Goal: Information Seeking & Learning: Learn about a topic

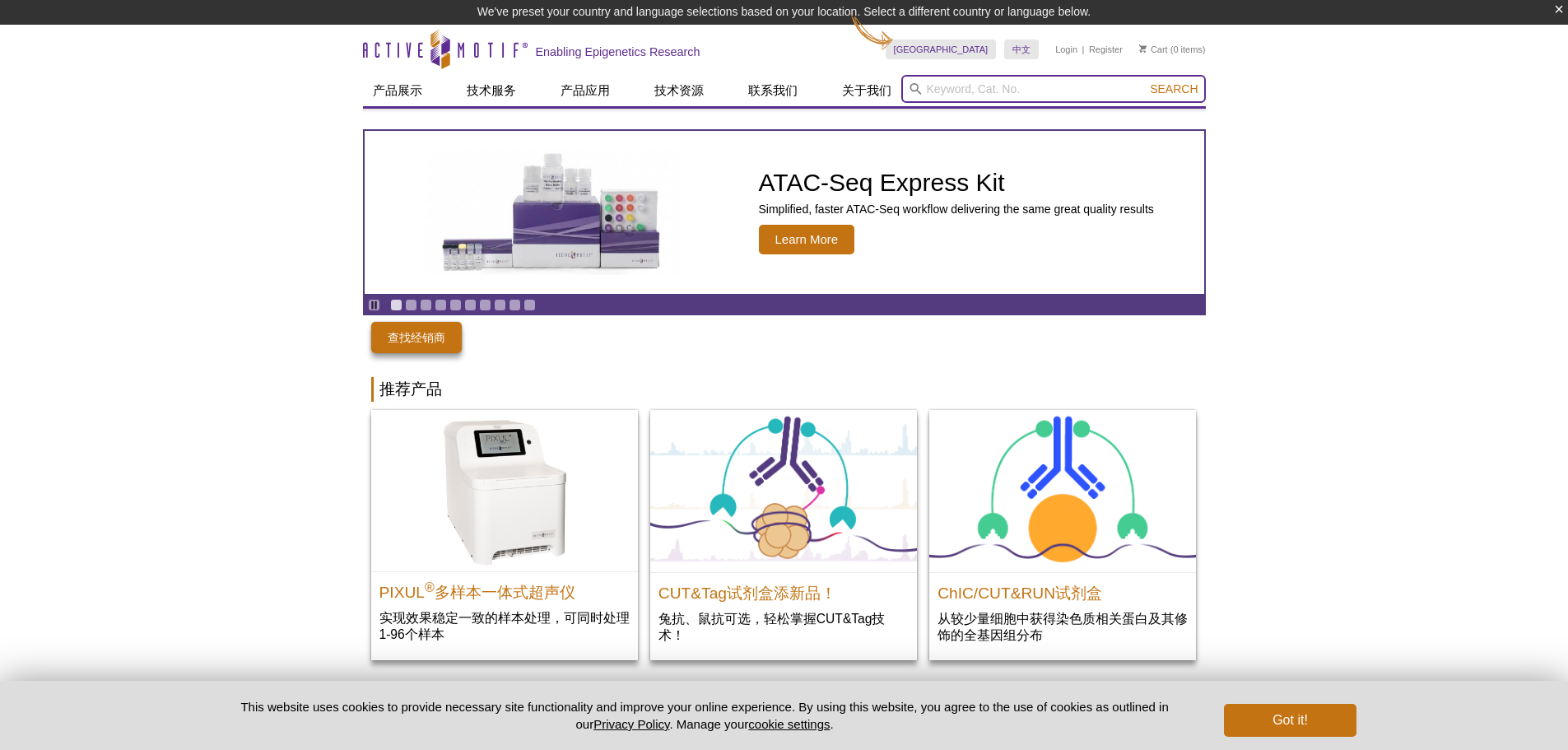
click at [968, 93] on input "search" at bounding box center [1053, 88] width 305 height 28
click at [970, 88] on input "search" at bounding box center [1053, 88] width 305 height 28
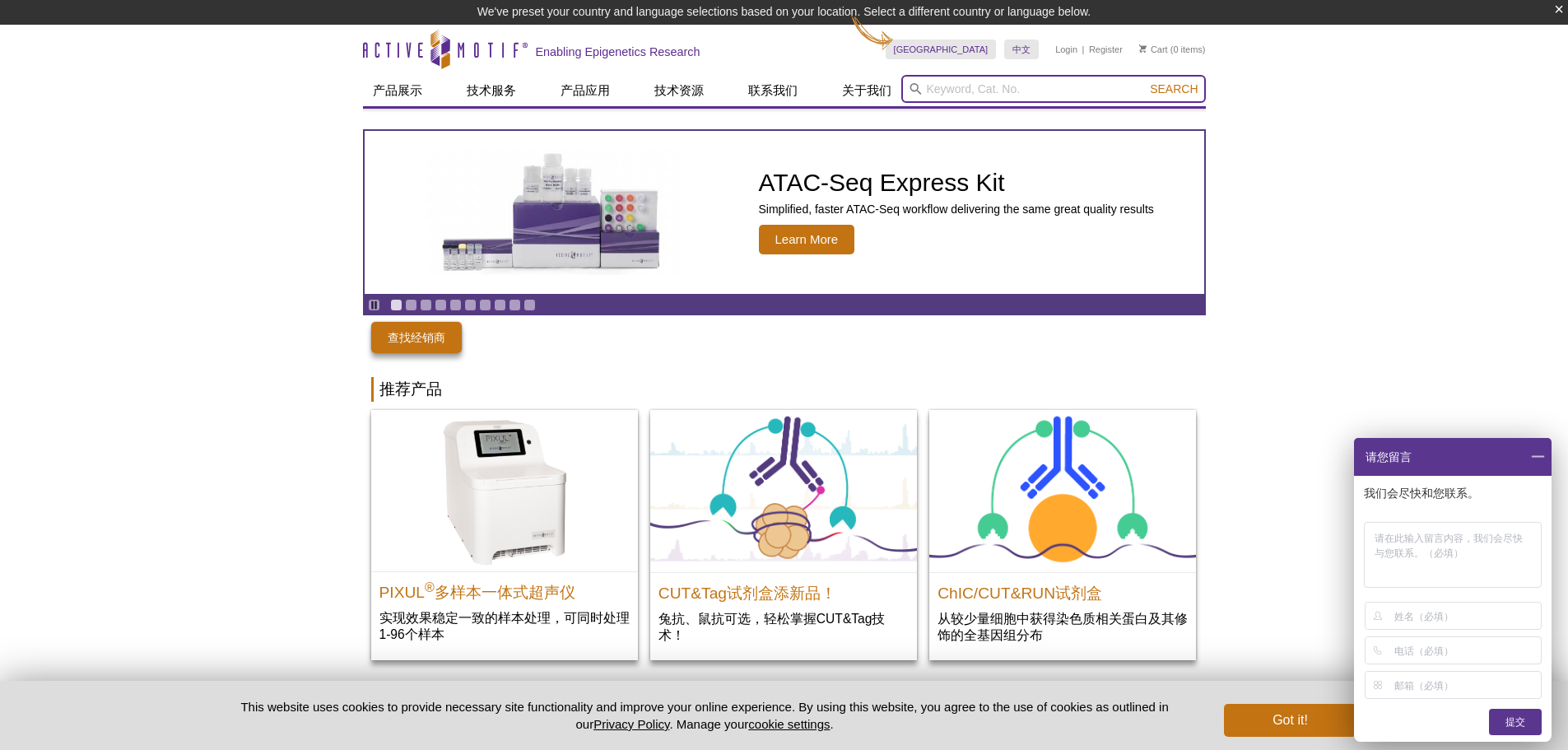
click at [1010, 77] on input "search" at bounding box center [1053, 88] width 305 height 28
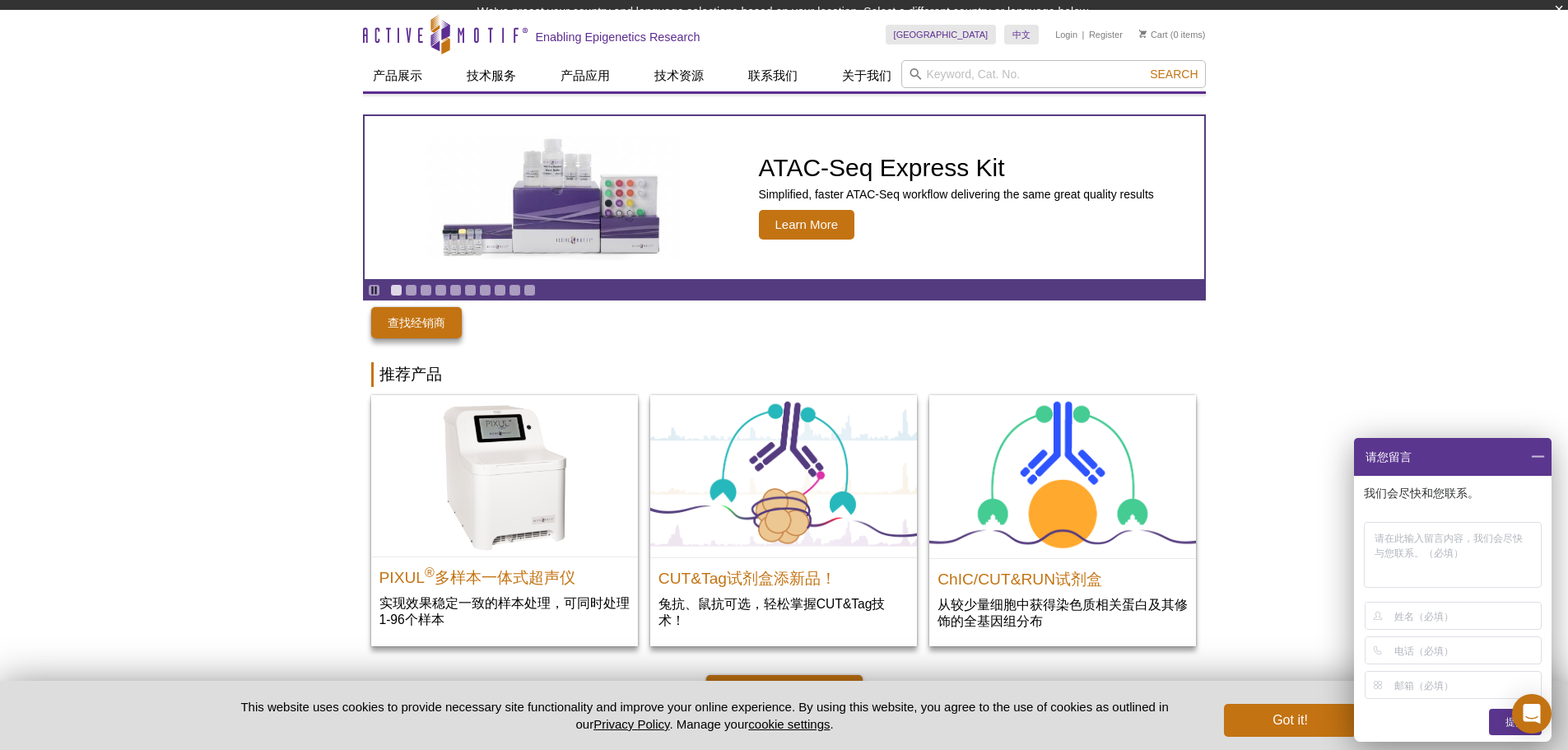
click at [1536, 448] on span at bounding box center [1537, 457] width 28 height 38
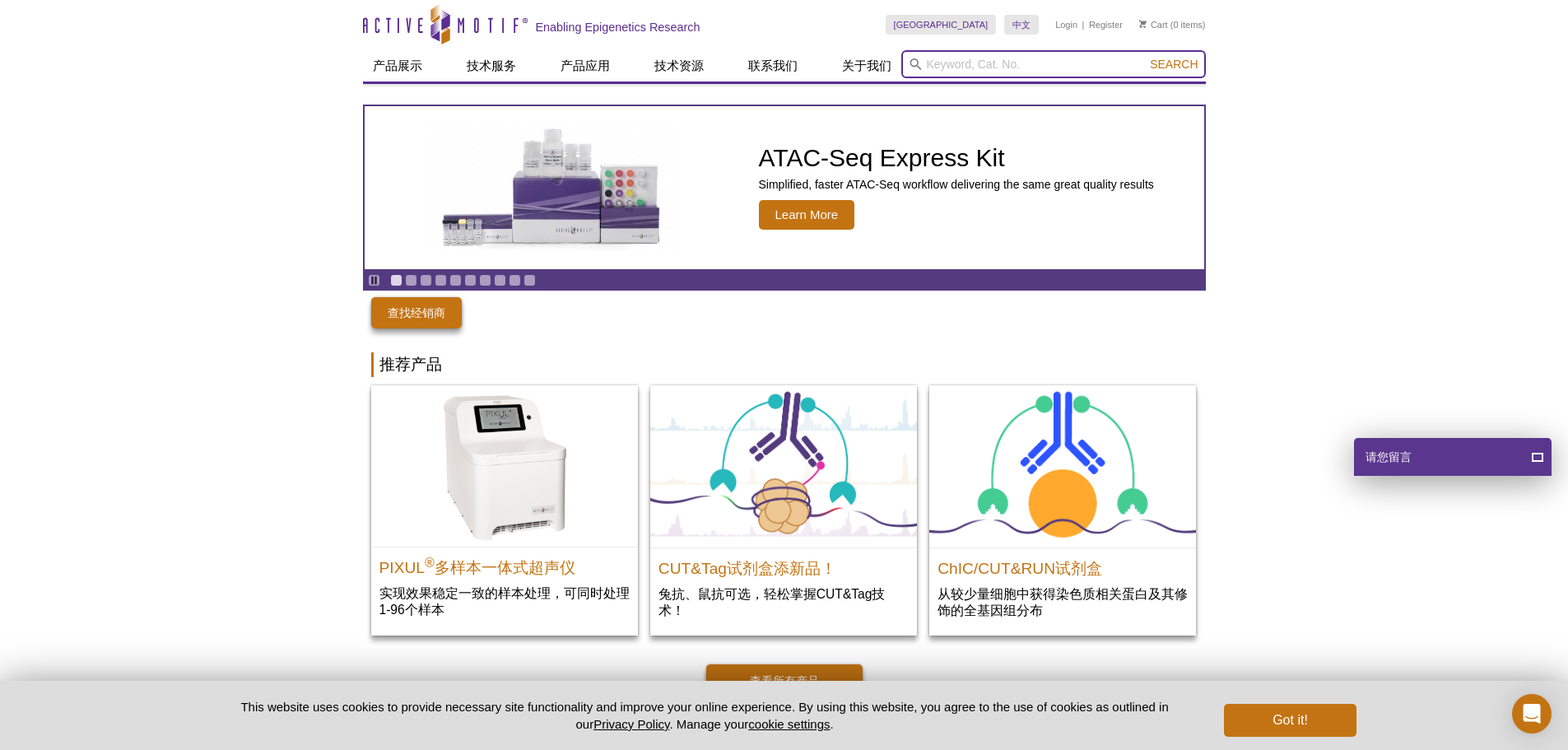
click at [986, 68] on input "search" at bounding box center [1053, 64] width 305 height 28
type input "BRD3"
click at [1145, 57] on button "Search" at bounding box center [1173, 65] width 57 height 15
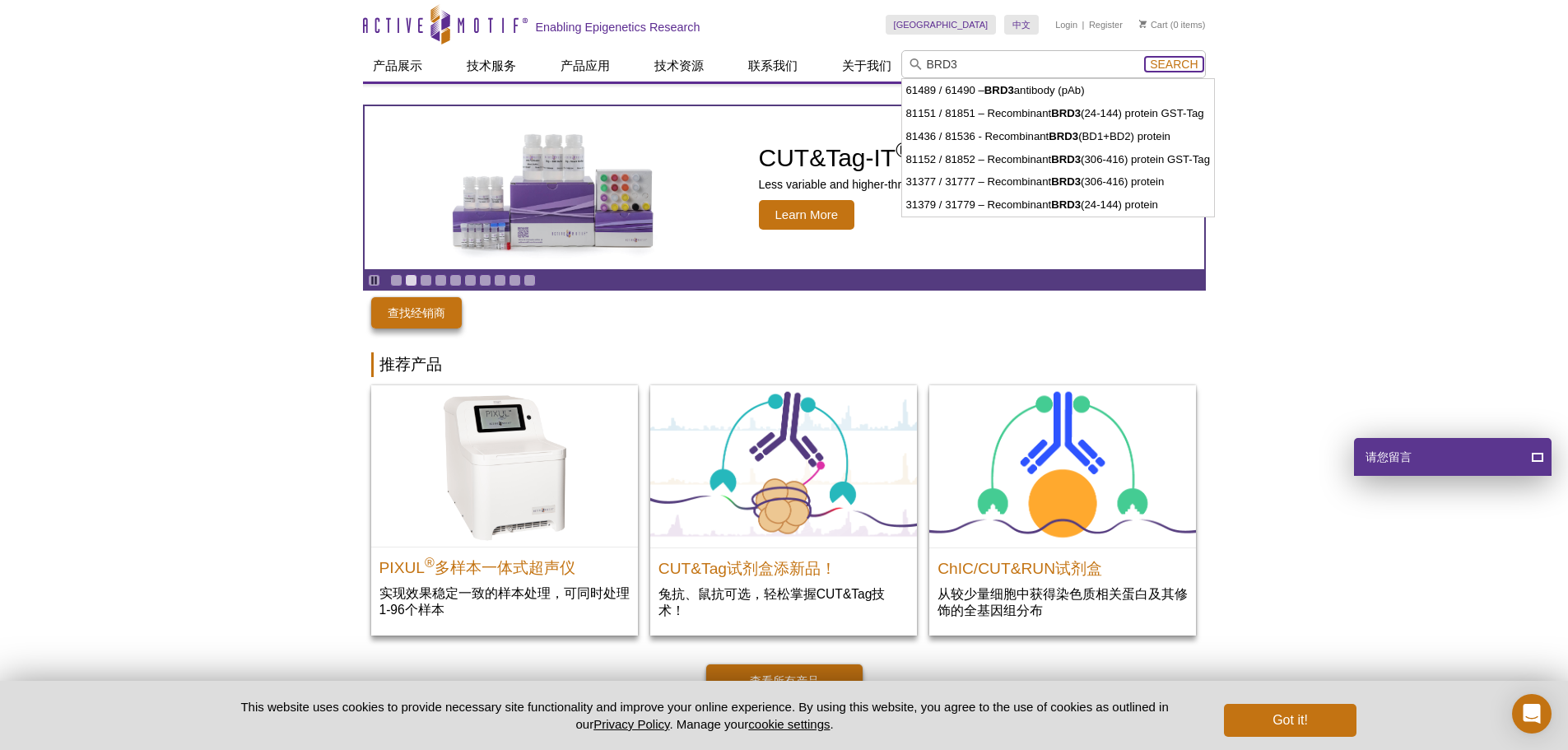
click at [1164, 67] on span "Search" at bounding box center [1173, 64] width 48 height 13
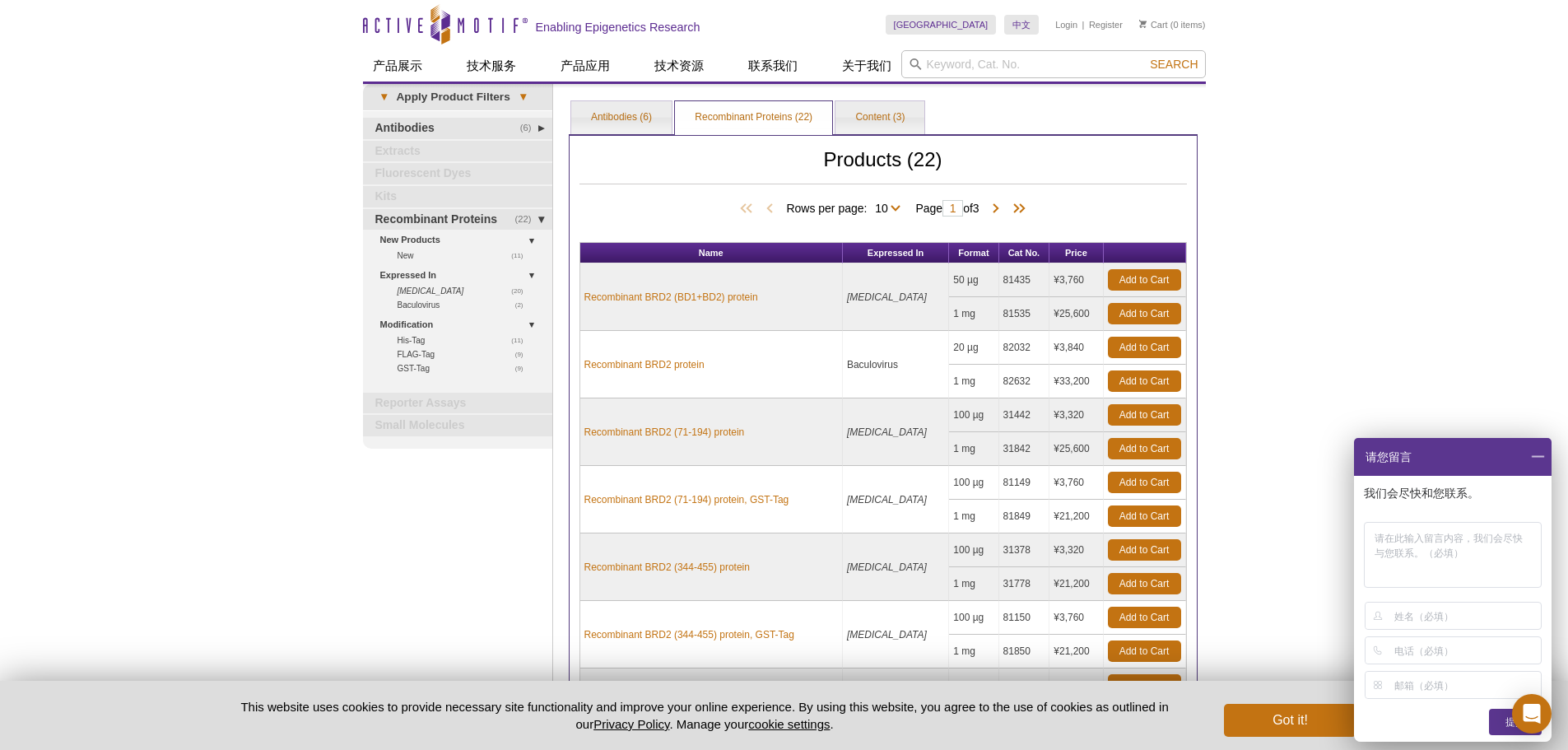
click at [1291, 255] on div "Active Motif Logo Enabling Epigenetics Research 0 Search Skip to content Active…" at bounding box center [784, 610] width 1568 height 1221
click at [627, 120] on link "Antibodies (6)" at bounding box center [621, 117] width 100 height 33
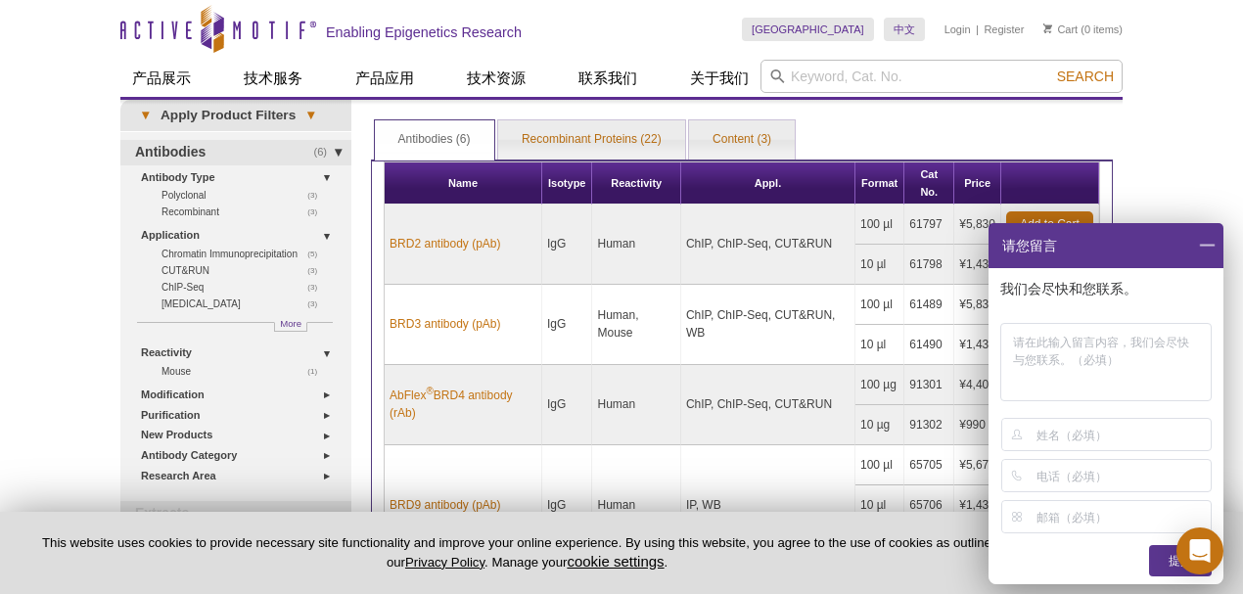
click at [1207, 245] on span at bounding box center [1206, 245] width 33 height 45
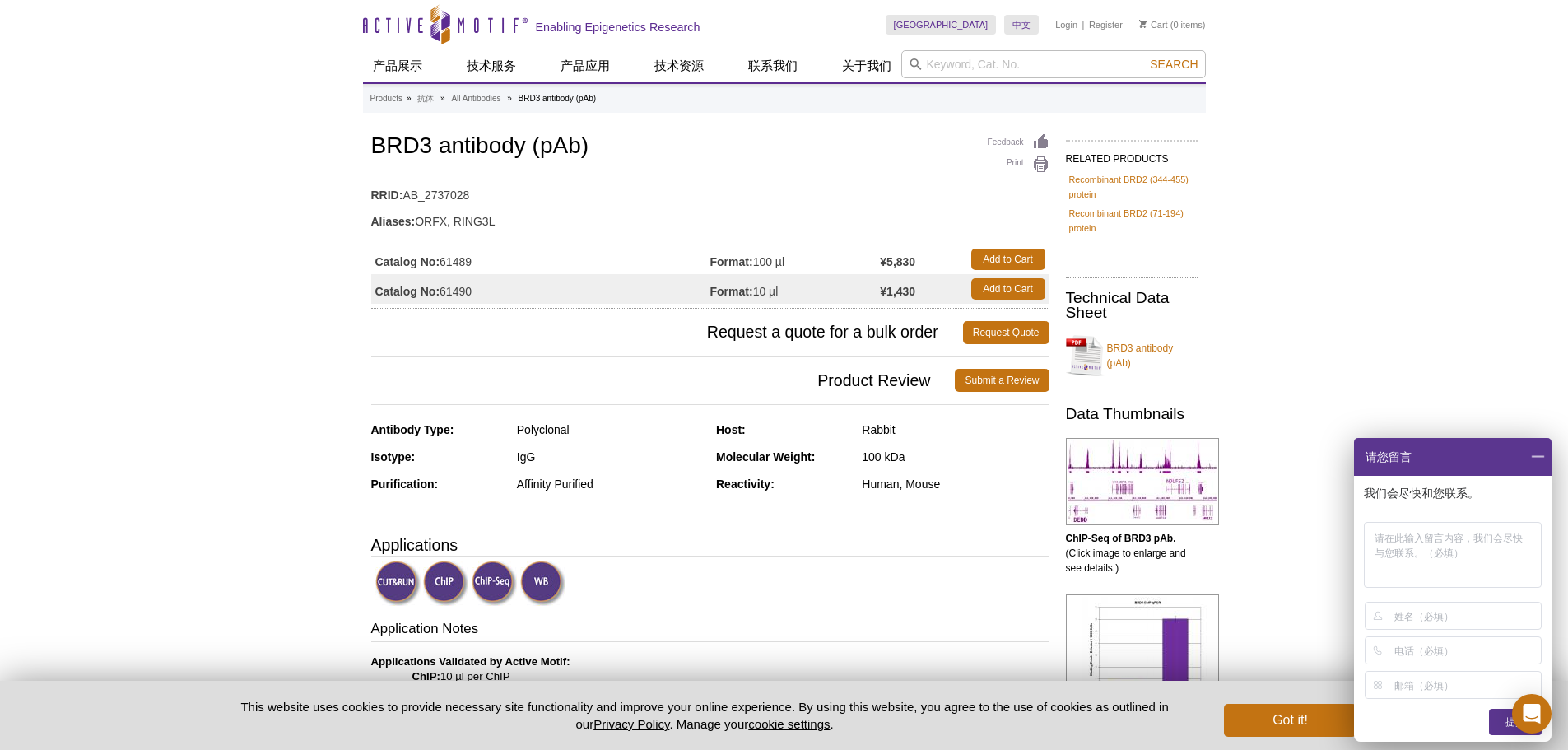
click at [1540, 460] on span at bounding box center [1537, 457] width 28 height 38
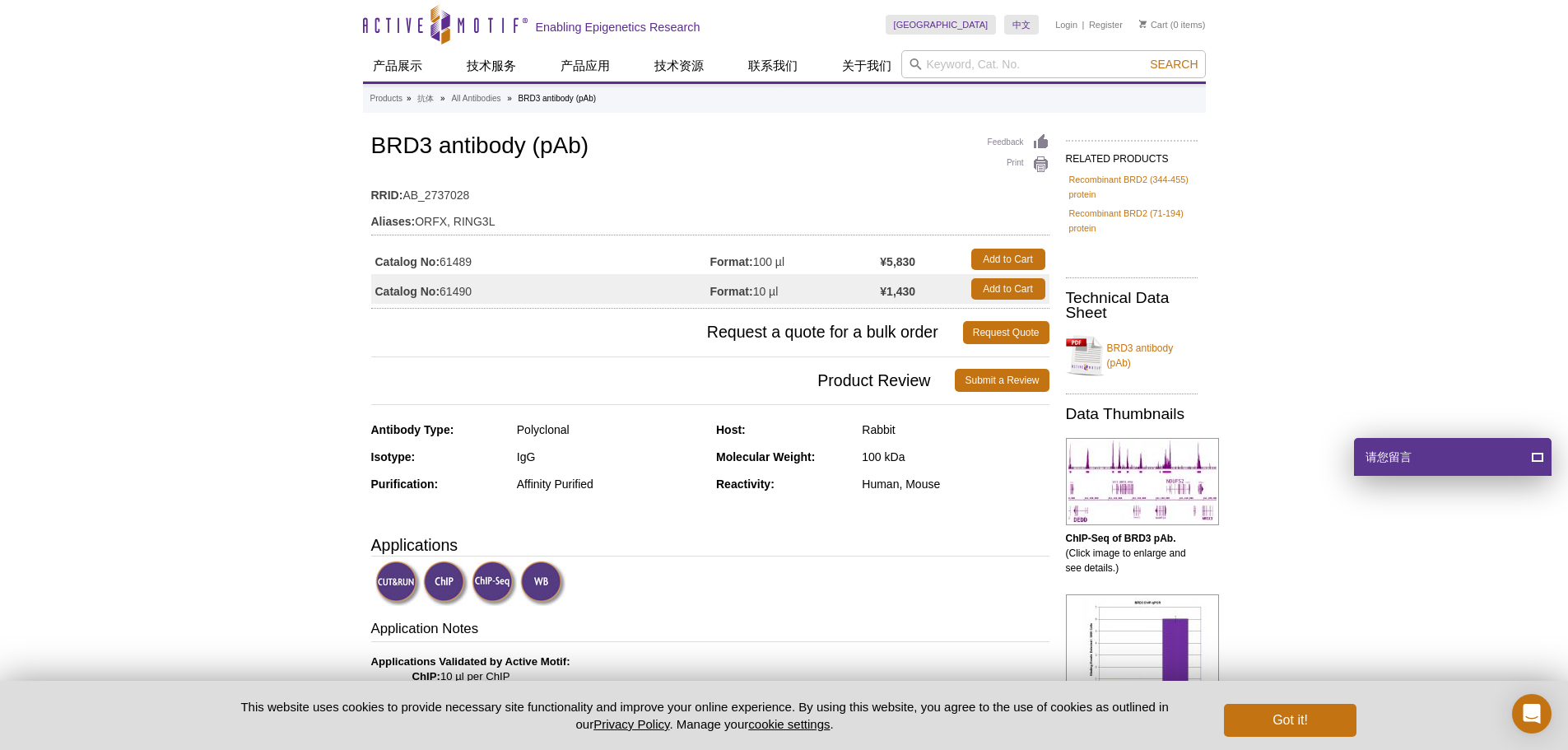
scroll to position [329, 0]
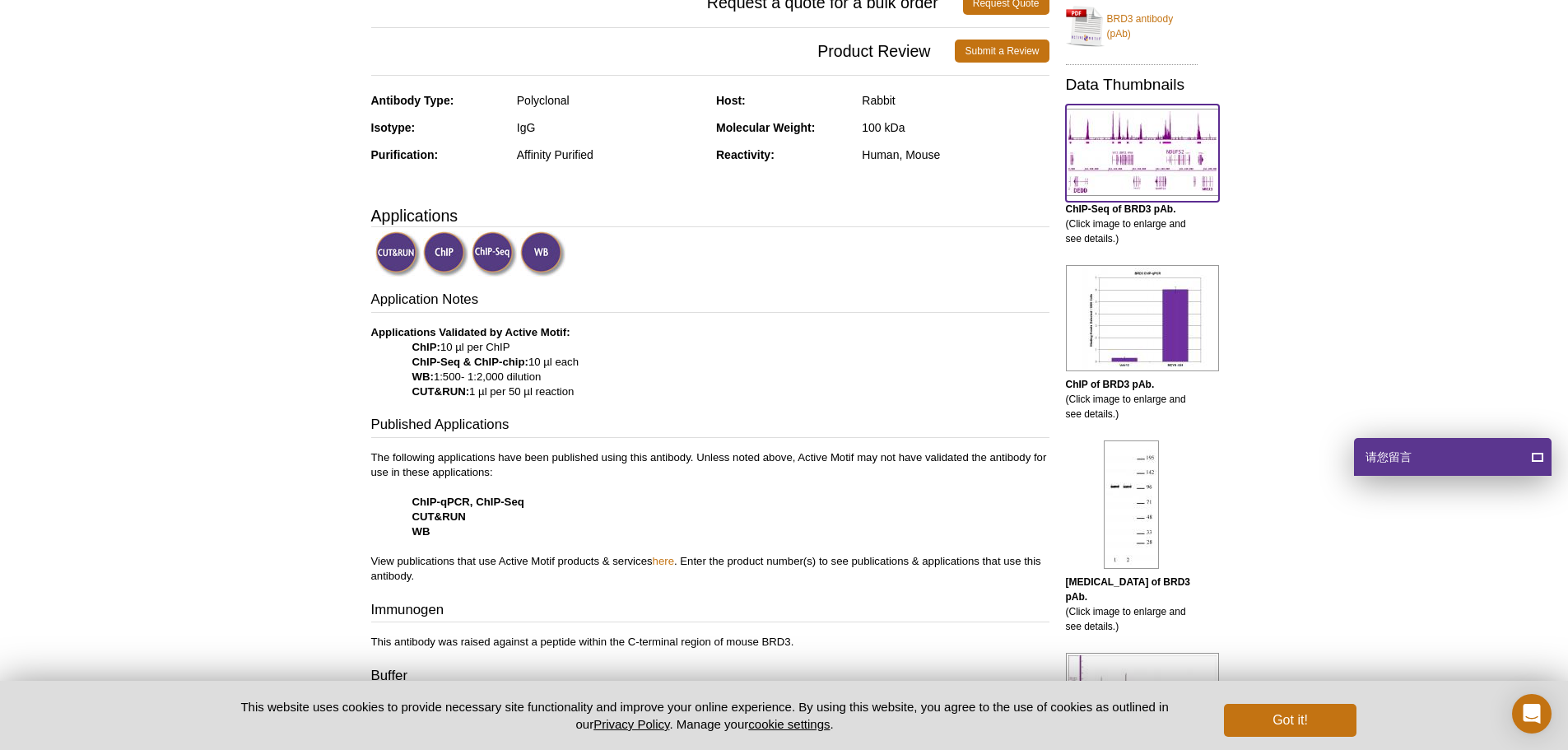
click at [1146, 171] on img at bounding box center [1142, 152] width 153 height 88
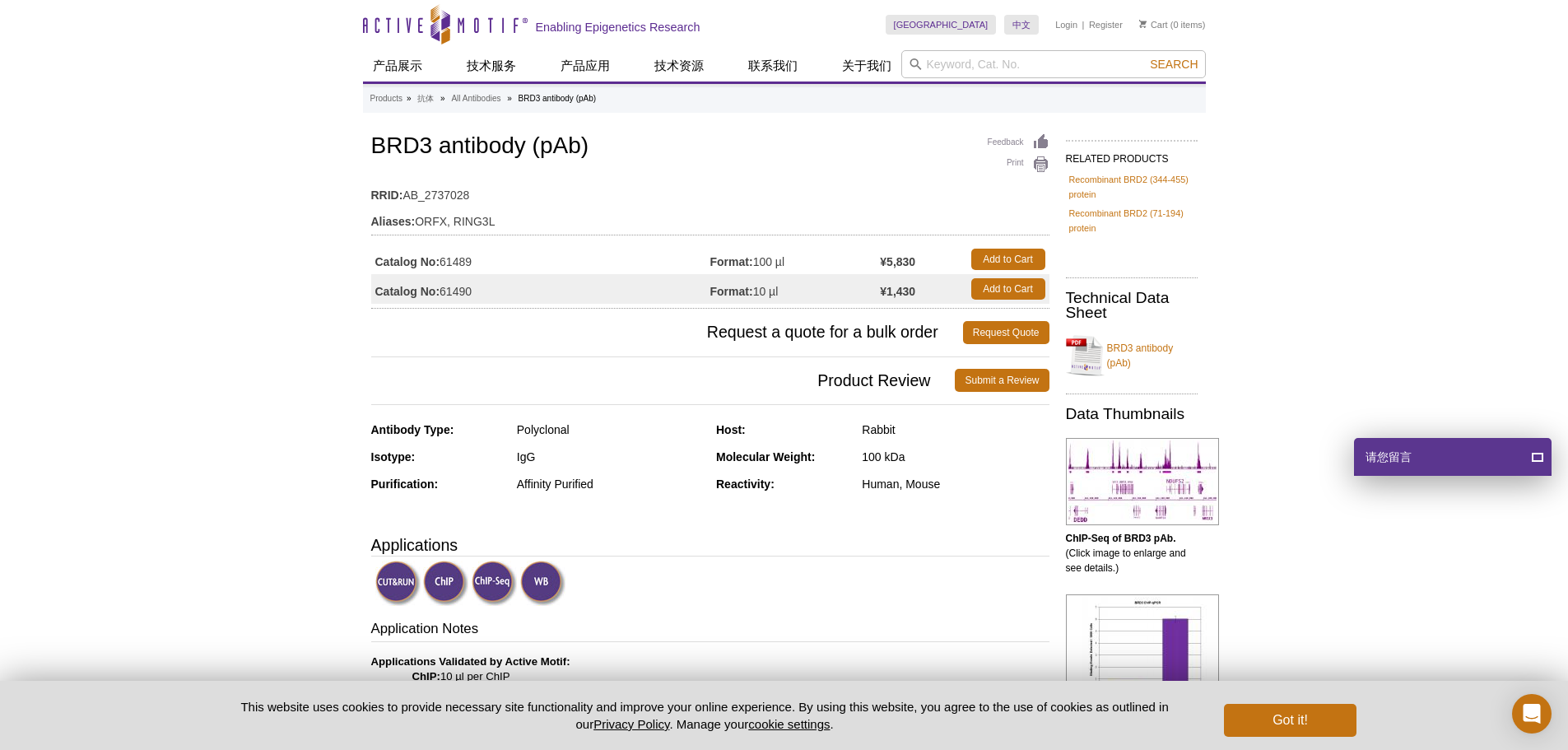
drag, startPoint x: 362, startPoint y: 146, endPoint x: 374, endPoint y: 142, distance: 12.6
drag, startPoint x: 363, startPoint y: 146, endPoint x: 628, endPoint y: 163, distance: 265.5
click at [628, 163] on div "Feedback Print BRD3 antibody (pAb) RRID: AB_2737028 Aliases: ORFX, RING3L Catal…" at bounding box center [710, 220] width 678 height 178
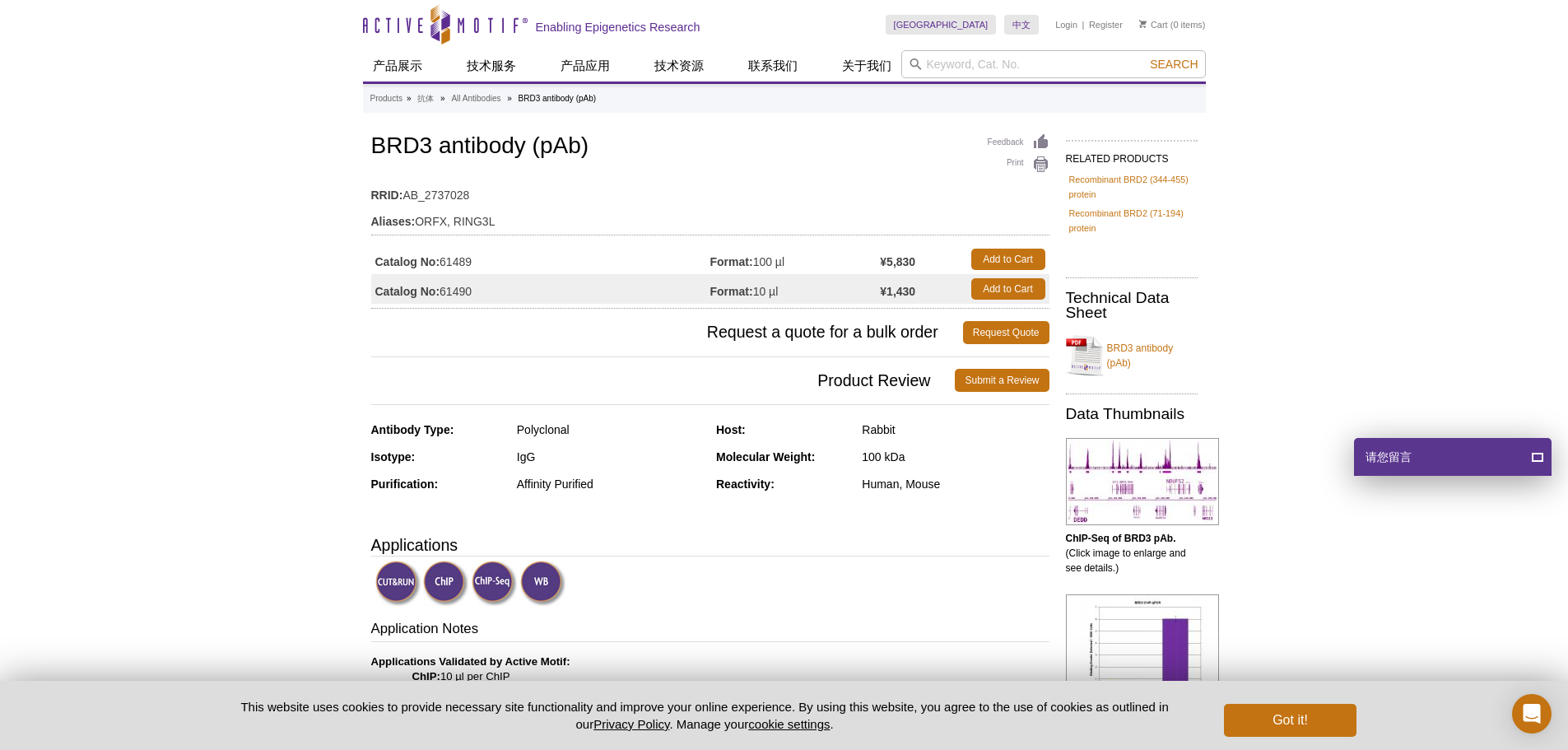
click at [628, 162] on div "Feedback Print BRD3 antibody (pAb) RRID: AB_2737028 Aliases: ORFX, RING3L Catal…" at bounding box center [710, 220] width 678 height 178
drag, startPoint x: 622, startPoint y: 155, endPoint x: 348, endPoint y: 146, distance: 274.1
copy h1 "BRD3 antibody (pAb)"
click at [628, 187] on td "RRID: AB_2737028" at bounding box center [710, 190] width 678 height 26
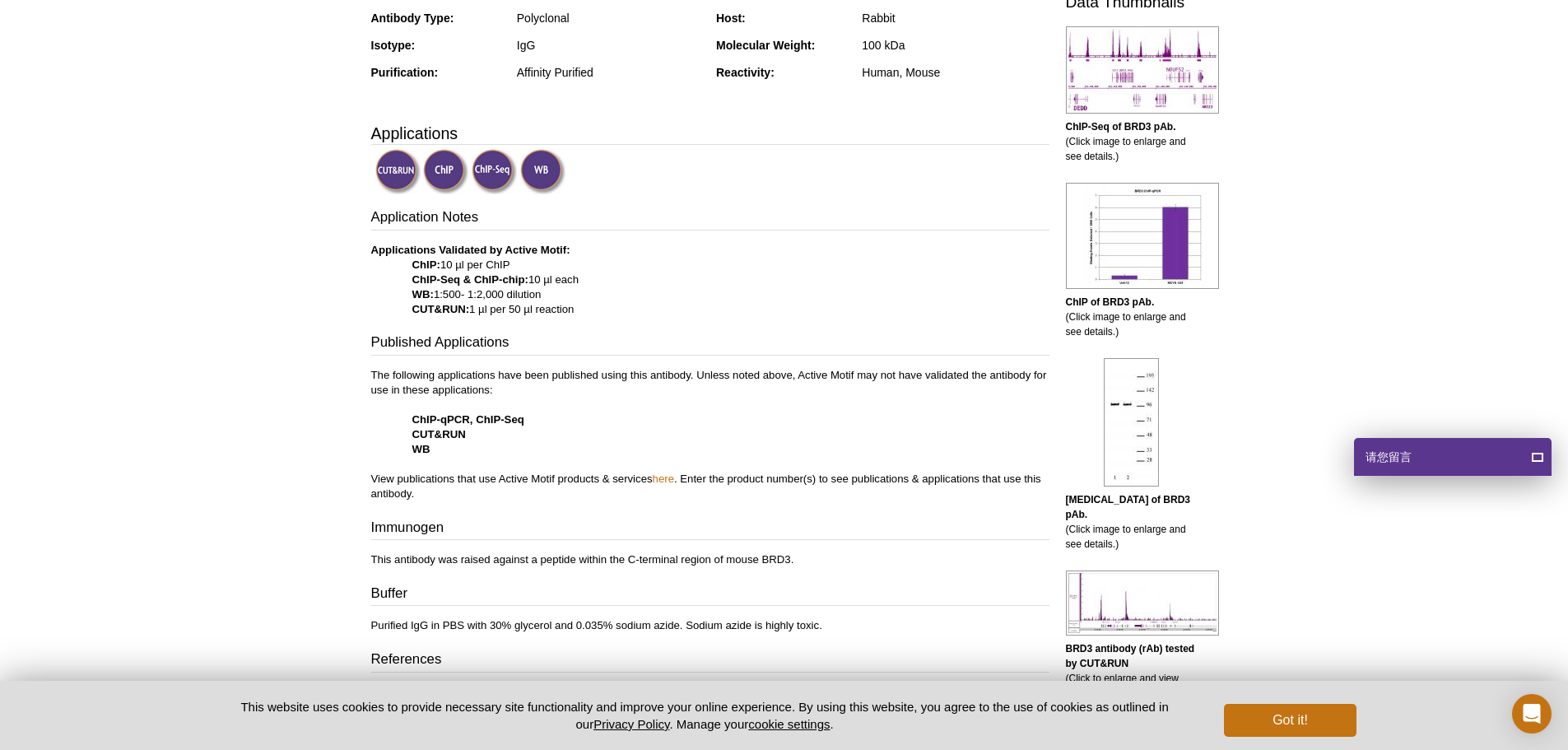
scroll to position [82, 0]
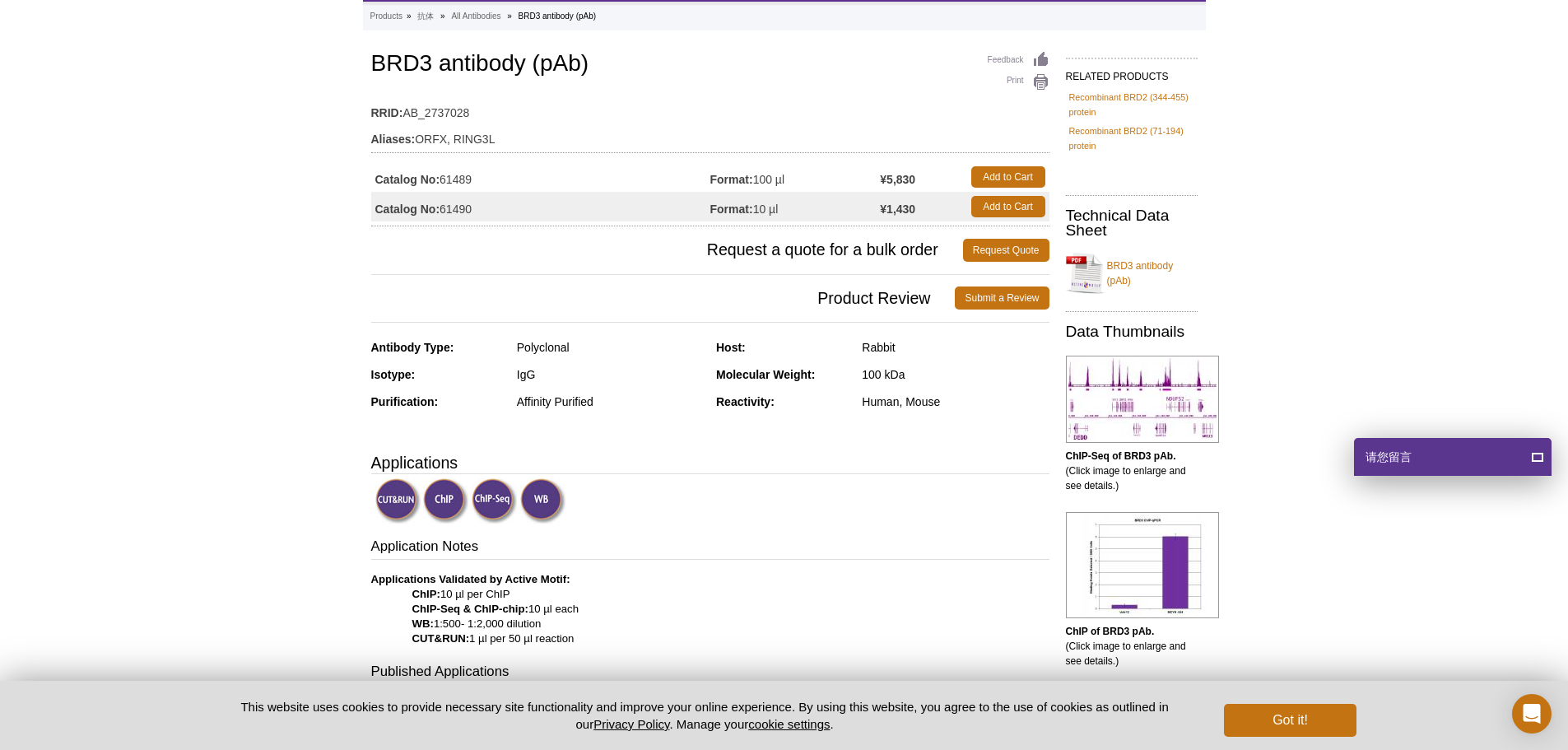
drag, startPoint x: 495, startPoint y: 173, endPoint x: 445, endPoint y: 183, distance: 51.0
click at [445, 183] on td "Catalog No: 61489" at bounding box center [540, 177] width 339 height 29
copy td "61489"
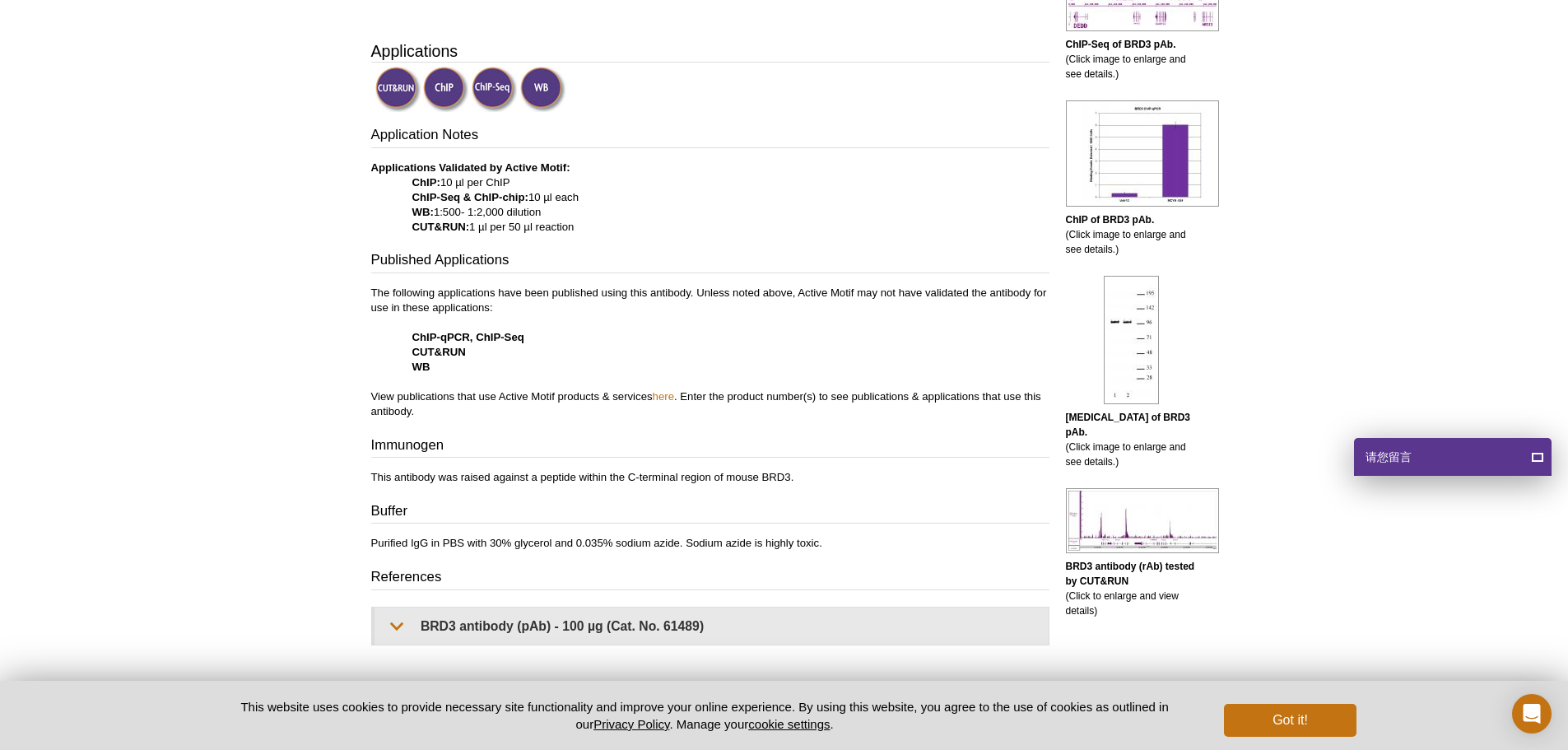
scroll to position [742, 0]
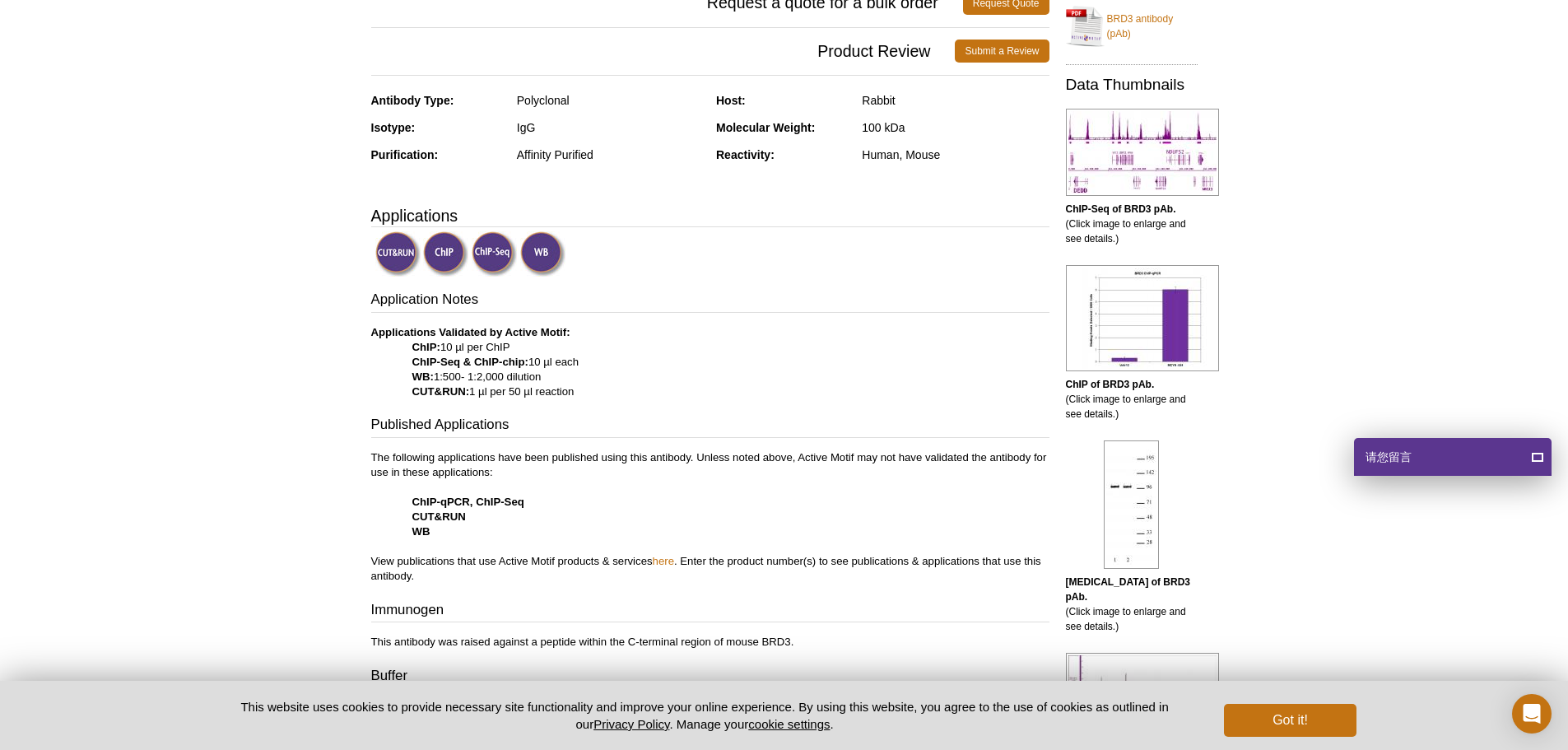
scroll to position [0, 0]
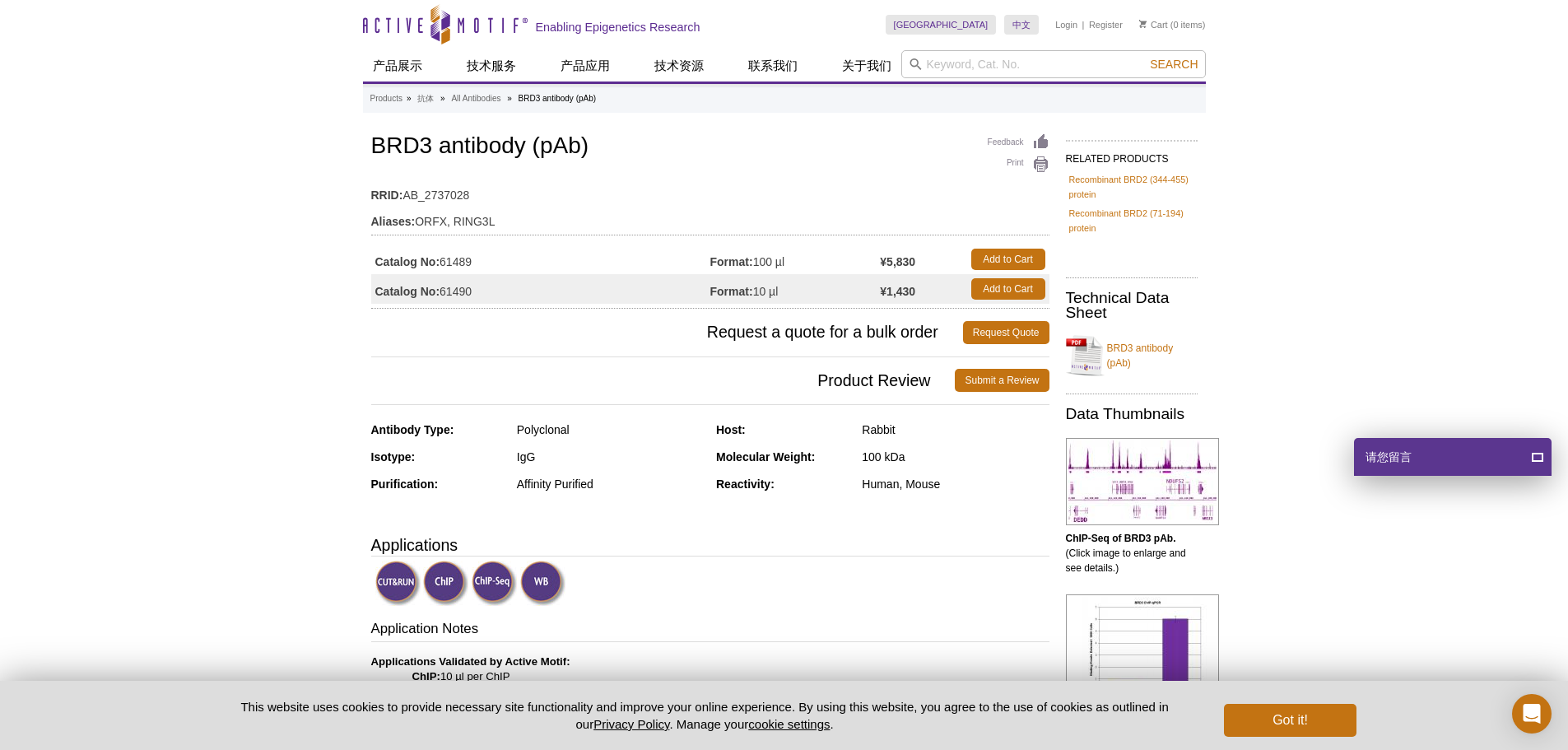
click at [669, 199] on td "RRID: AB_2737028" at bounding box center [710, 190] width 678 height 26
click at [655, 206] on td "Aliases: ORFX, RING3L" at bounding box center [710, 217] width 678 height 26
click at [496, 145] on h1 "BRD3 antibody (pAb)" at bounding box center [710, 147] width 678 height 28
click at [499, 139] on h1 "BRD3 antibody (pAb)" at bounding box center [710, 147] width 678 height 28
click at [459, 158] on h1 "BRD3 antibody (pAb)" at bounding box center [710, 147] width 678 height 28
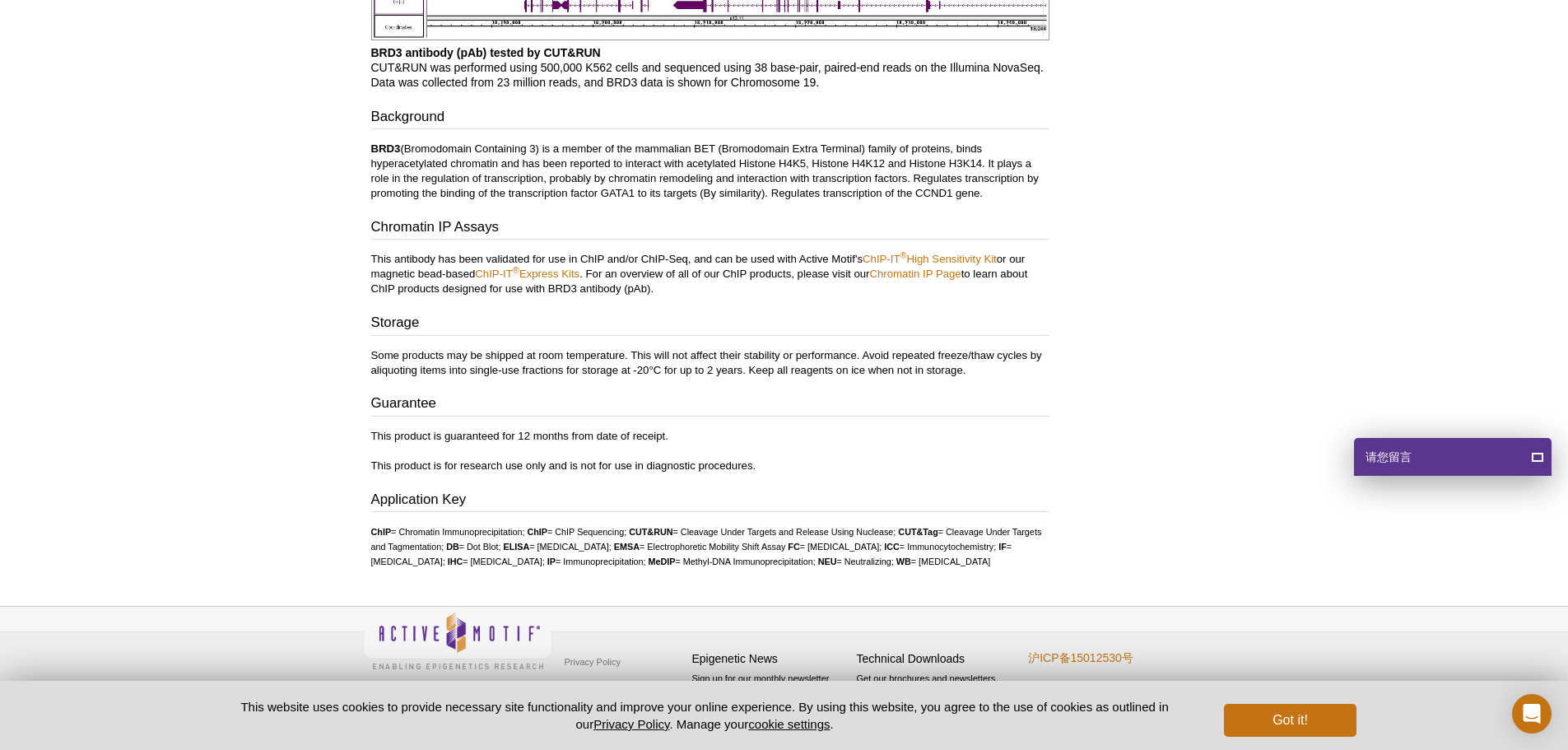
scroll to position [3547, 0]
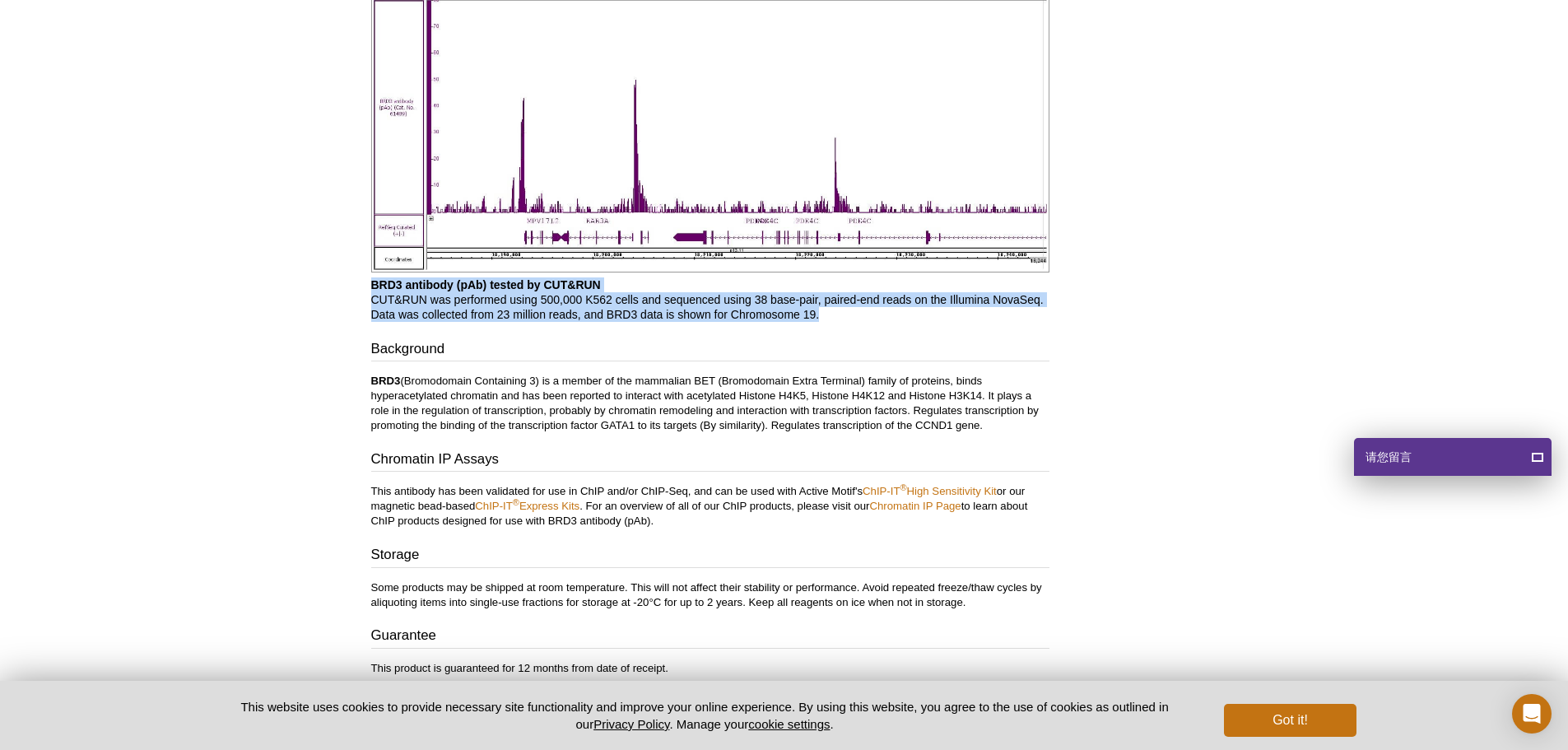
drag, startPoint x: 845, startPoint y: 317, endPoint x: 372, endPoint y: 291, distance: 473.7
click at [372, 287] on p "BRD3 antibody (pAb) tested by CUT&RUN CUT&RUN was performed using 500,000 K562 …" at bounding box center [710, 300] width 678 height 45
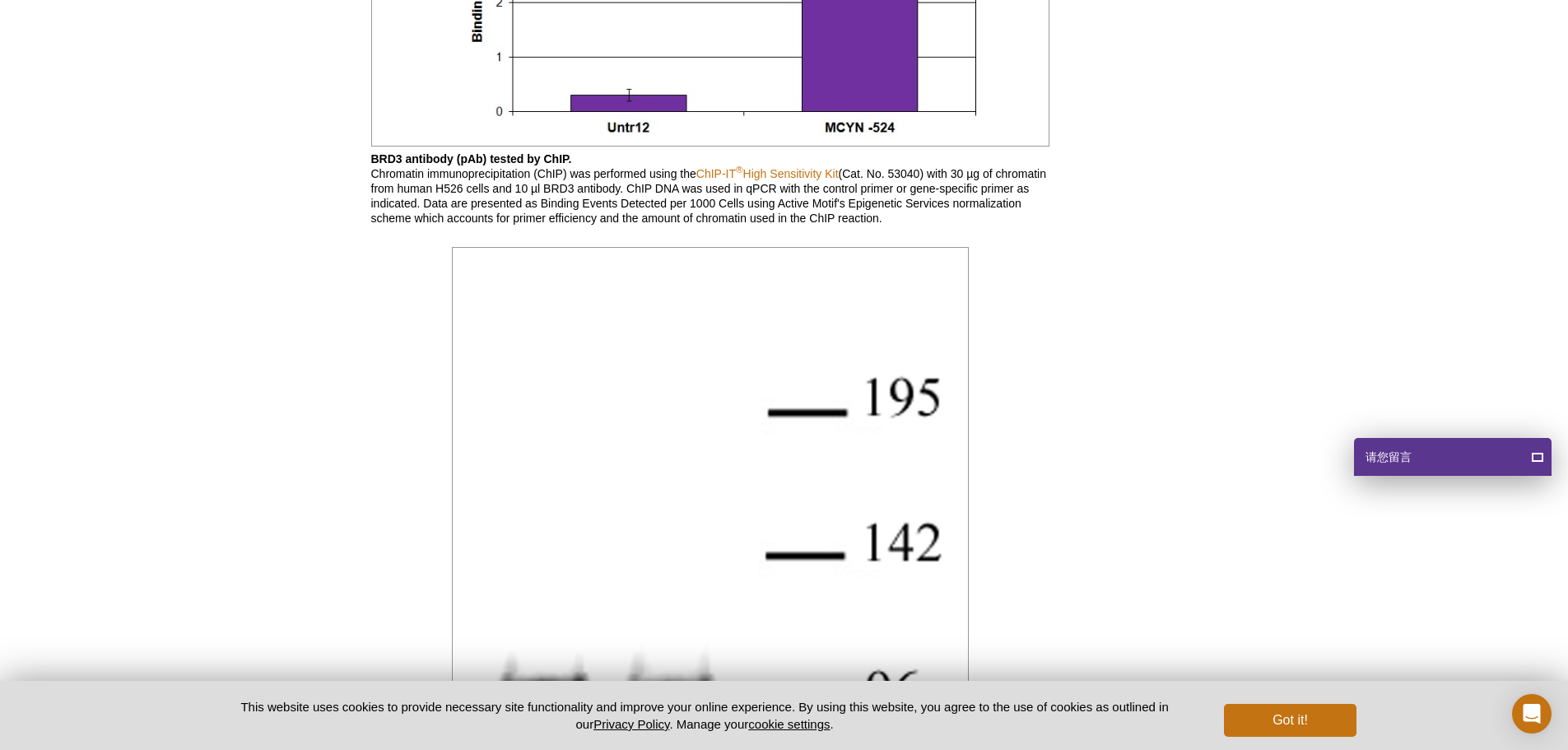
scroll to position [1571, 0]
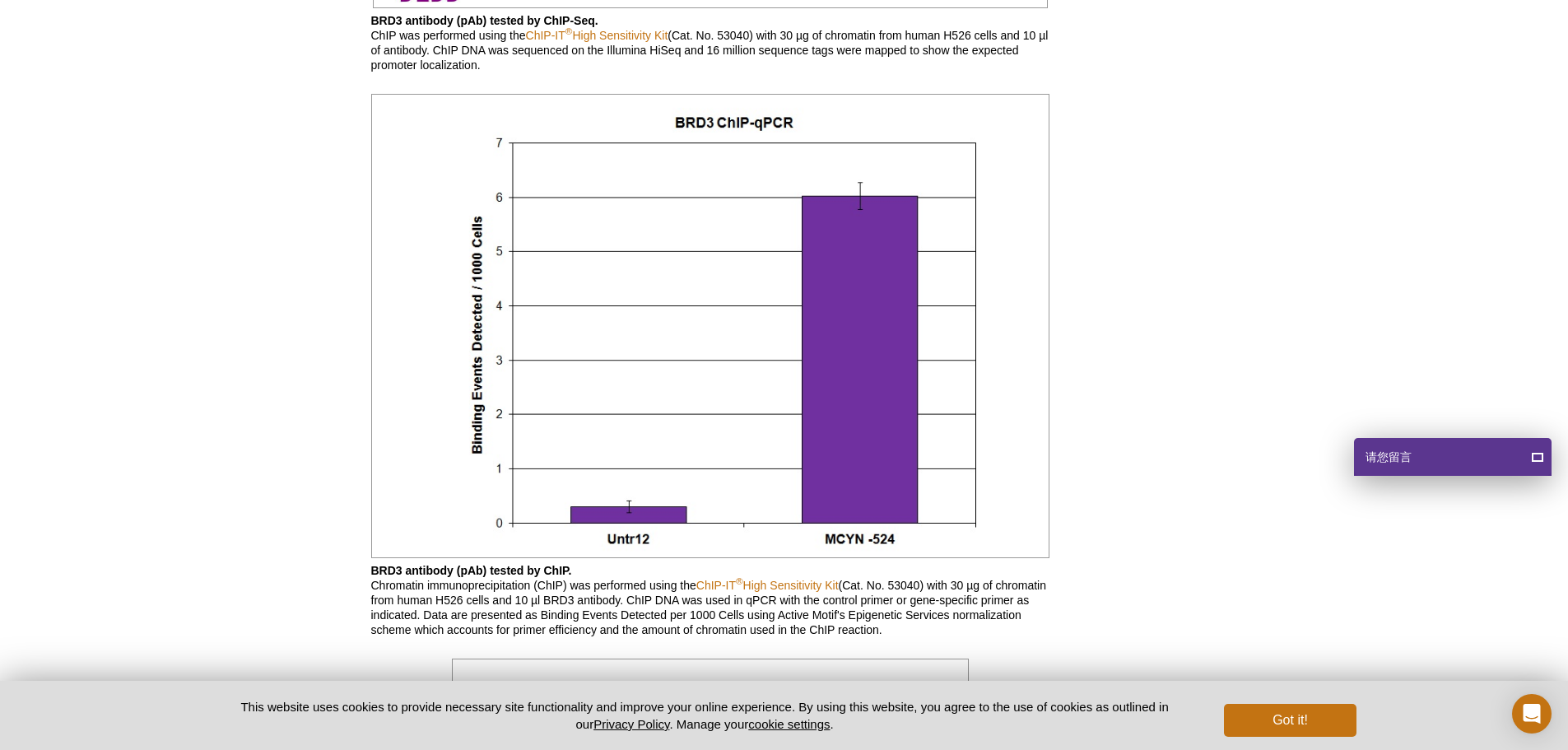
click at [426, 610] on p "BRD3 antibody (pAb) tested by ChIP. Chromatin immunoprecipitation (ChIP) was pe…" at bounding box center [710, 600] width 678 height 74
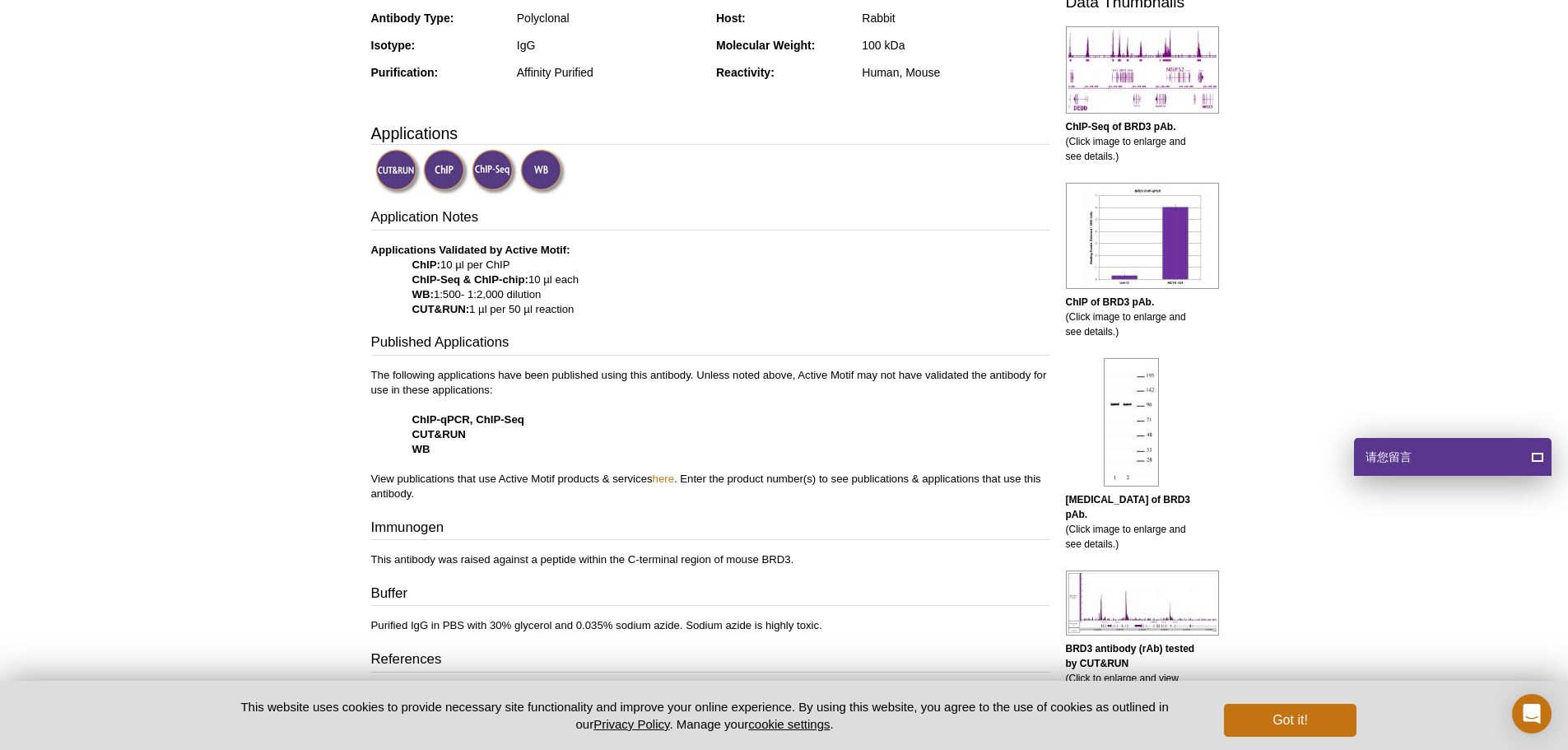
scroll to position [0, 0]
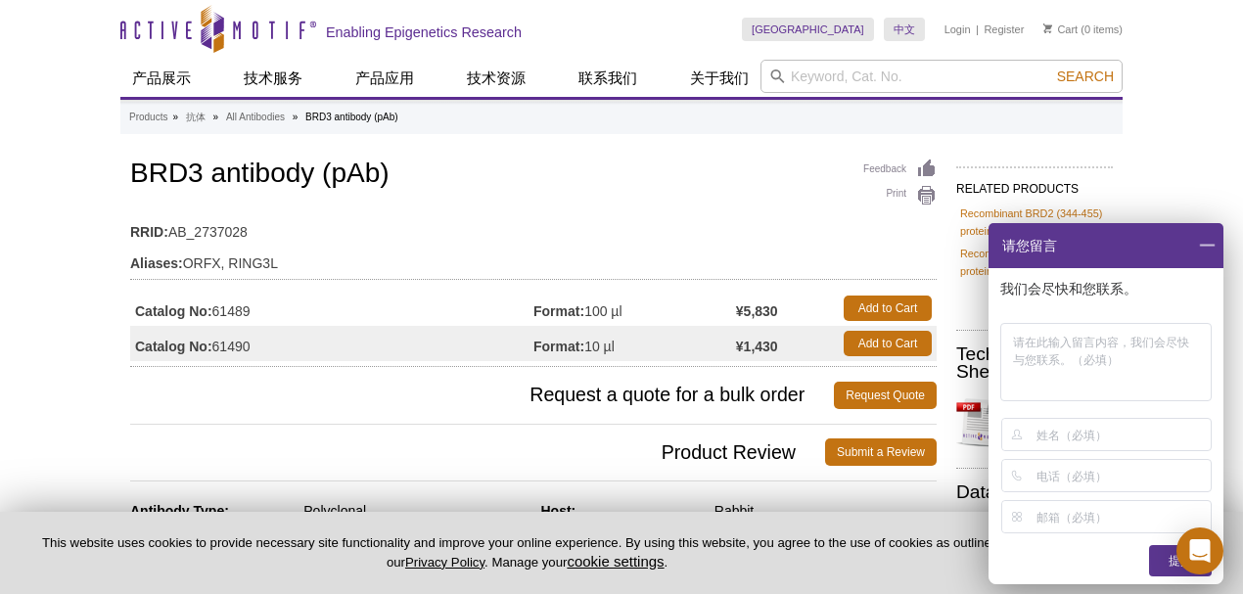
click at [1202, 246] on span at bounding box center [1206, 245] width 33 height 45
